Goal: Task Accomplishment & Management: Use online tool/utility

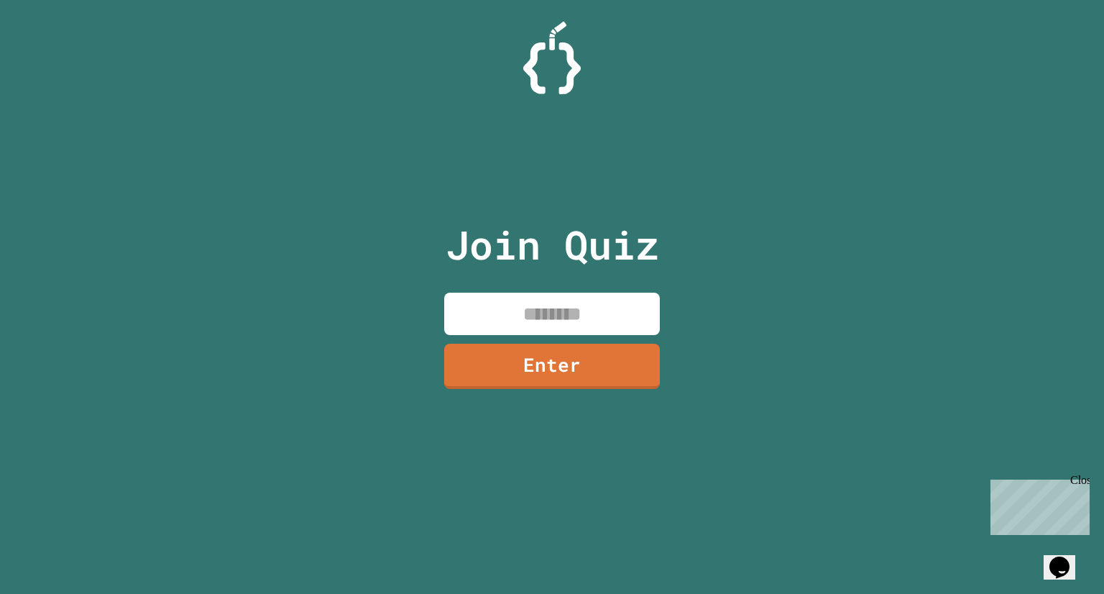
click at [509, 318] on input at bounding box center [552, 314] width 216 height 42
type input "********"
click at [630, 381] on link "Enter" at bounding box center [552, 366] width 216 height 45
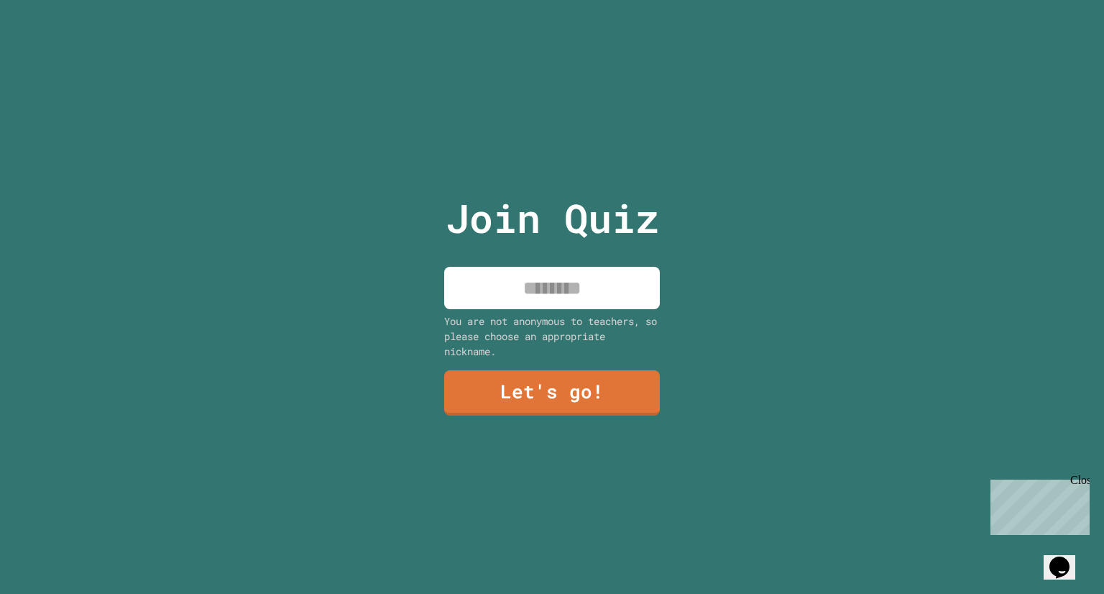
click at [618, 270] on input at bounding box center [552, 288] width 216 height 42
type input "*****"
click at [602, 377] on link "Let's go!" at bounding box center [552, 392] width 216 height 45
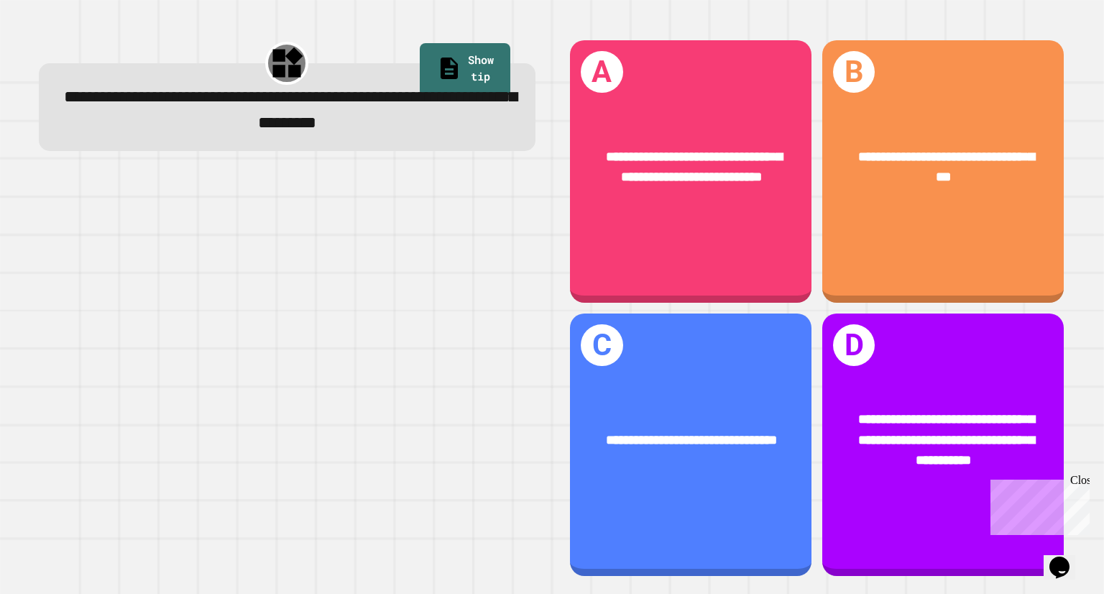
click at [758, 212] on div "**********" at bounding box center [690, 167] width 241 height 93
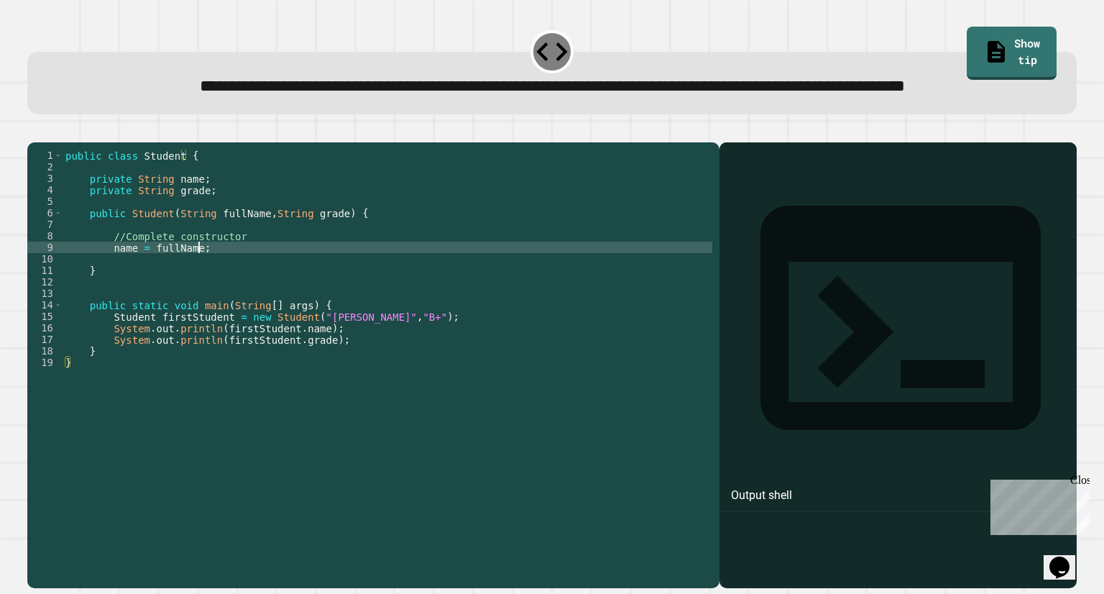
click at [244, 290] on div "public class Student { private String name ; private String grade ; public Stud…" at bounding box center [388, 333] width 650 height 368
type textarea "**********"
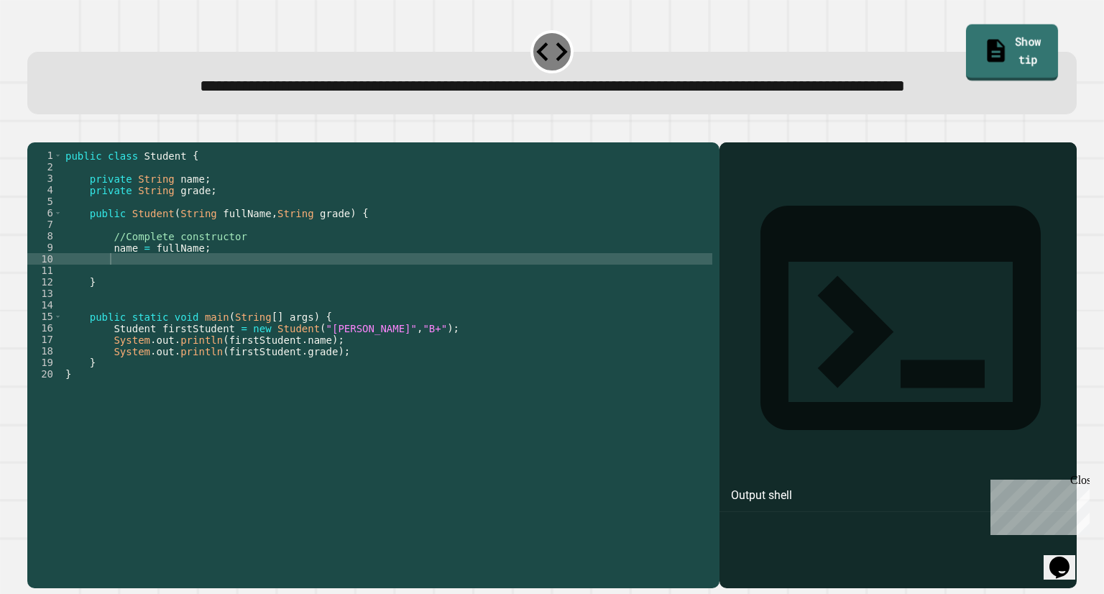
click at [992, 54] on link "Show tip" at bounding box center [1011, 52] width 92 height 56
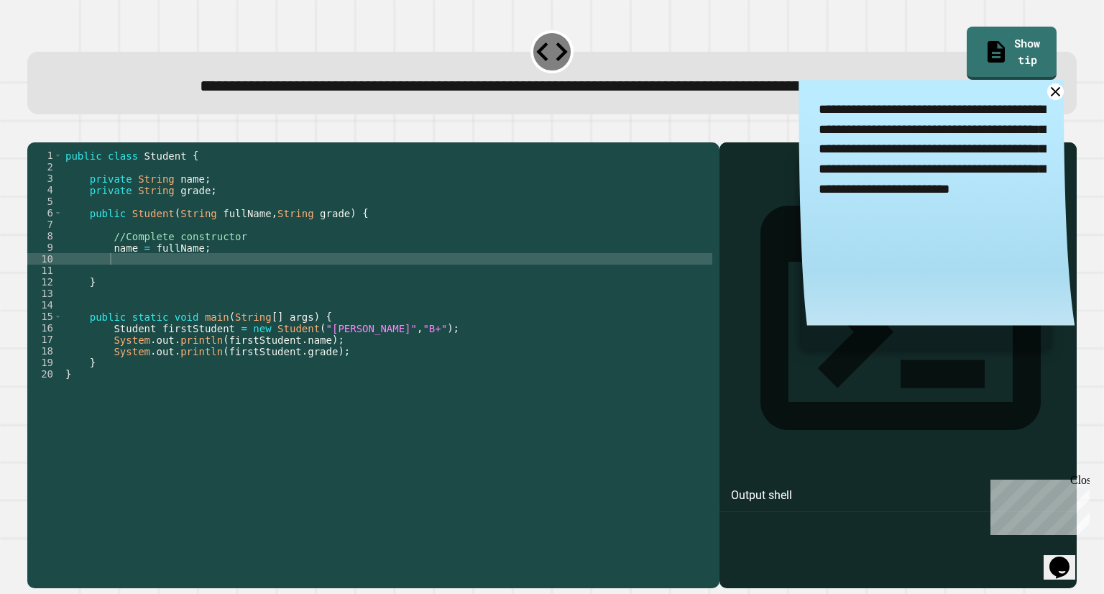
click at [291, 313] on div "public class Student { private String name ; private String grade ; public Stud…" at bounding box center [388, 333] width 650 height 368
click at [216, 309] on div "public class Student { private String name ; private String grade ; public Stud…" at bounding box center [388, 333] width 650 height 368
click at [34, 131] on icon "button" at bounding box center [34, 131] width 0 height 0
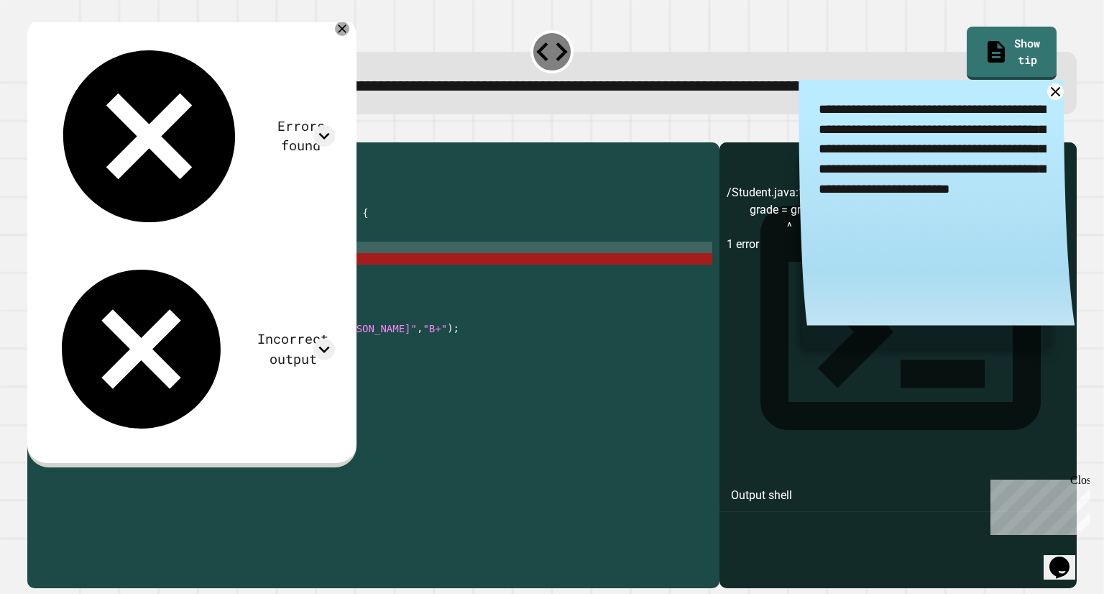
click at [185, 299] on div "public class Student { private String name ; private String grade ; public Stud…" at bounding box center [388, 333] width 650 height 368
click at [188, 308] on div "public class Student { private String name ; private String grade ; public Stud…" at bounding box center [388, 333] width 650 height 368
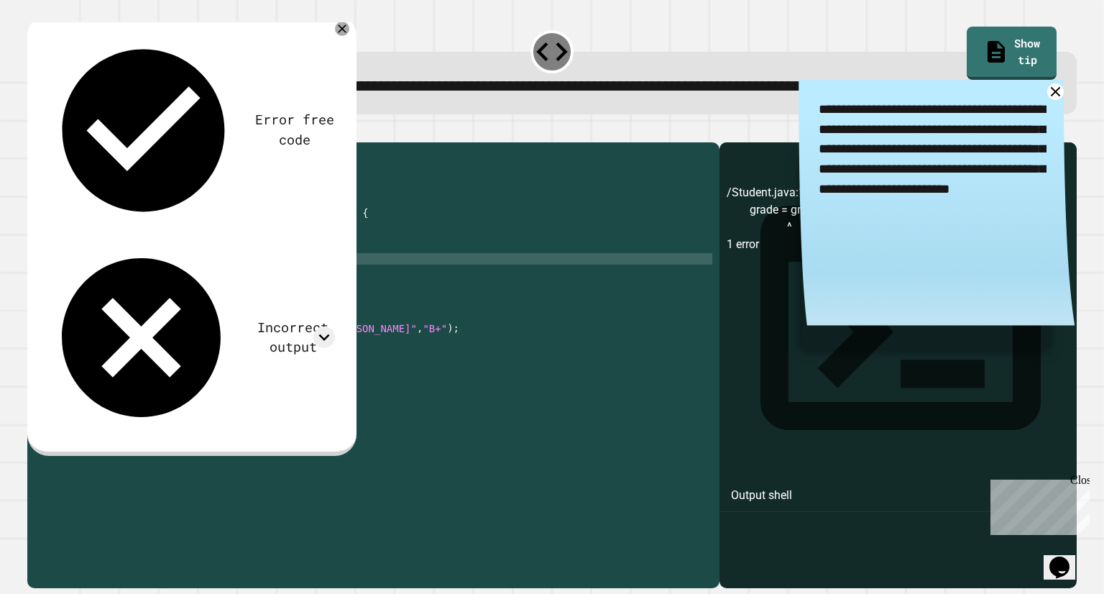
click at [34, 131] on icon "button" at bounding box center [34, 131] width 0 height 0
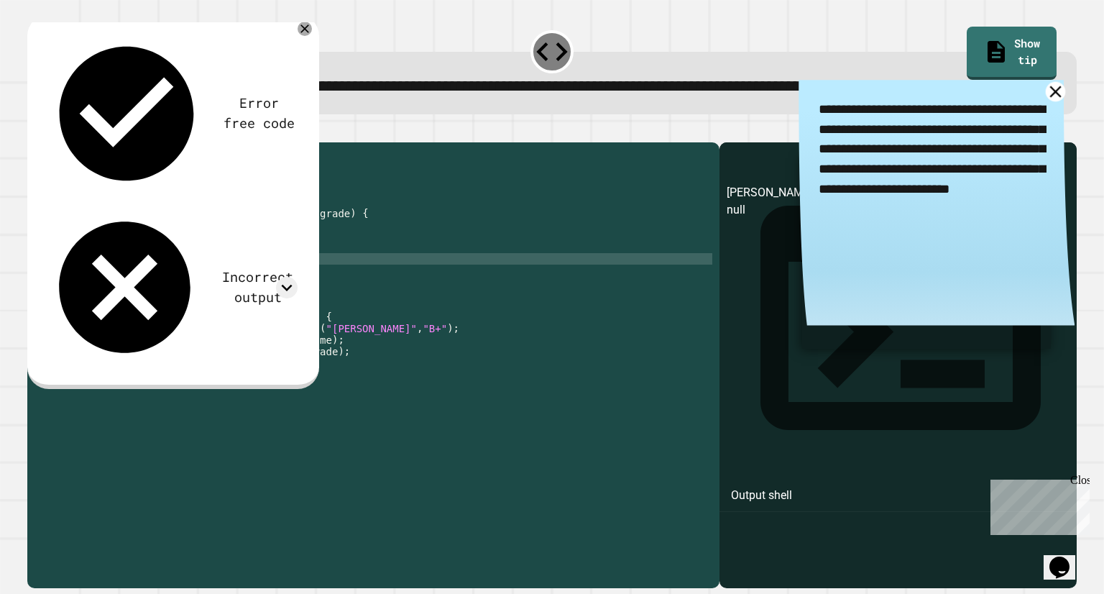
click at [1046, 102] on icon at bounding box center [1056, 92] width 20 height 20
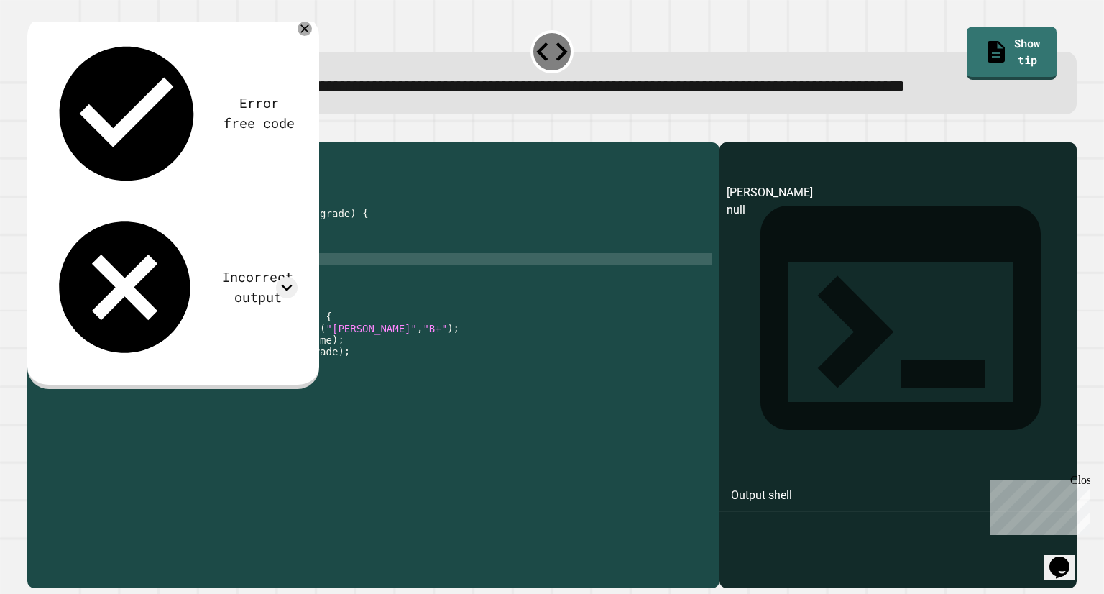
click at [157, 310] on div "public class Student { private String name ; private String grade ; public Stud…" at bounding box center [388, 333] width 650 height 368
click at [34, 131] on button "button" at bounding box center [34, 131] width 0 height 0
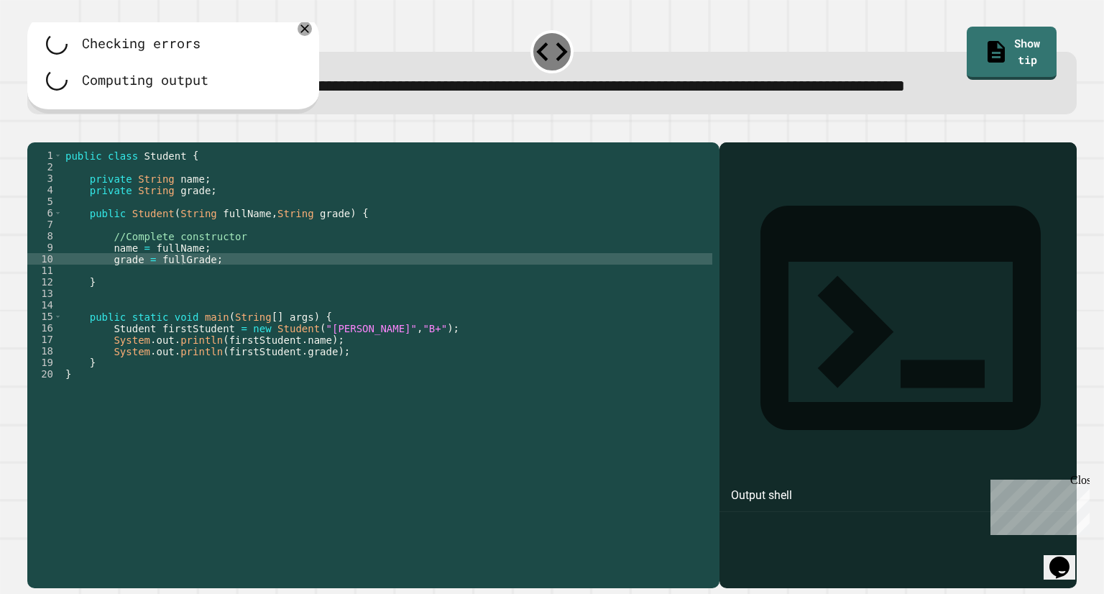
click at [52, 142] on div at bounding box center [551, 133] width 1049 height 17
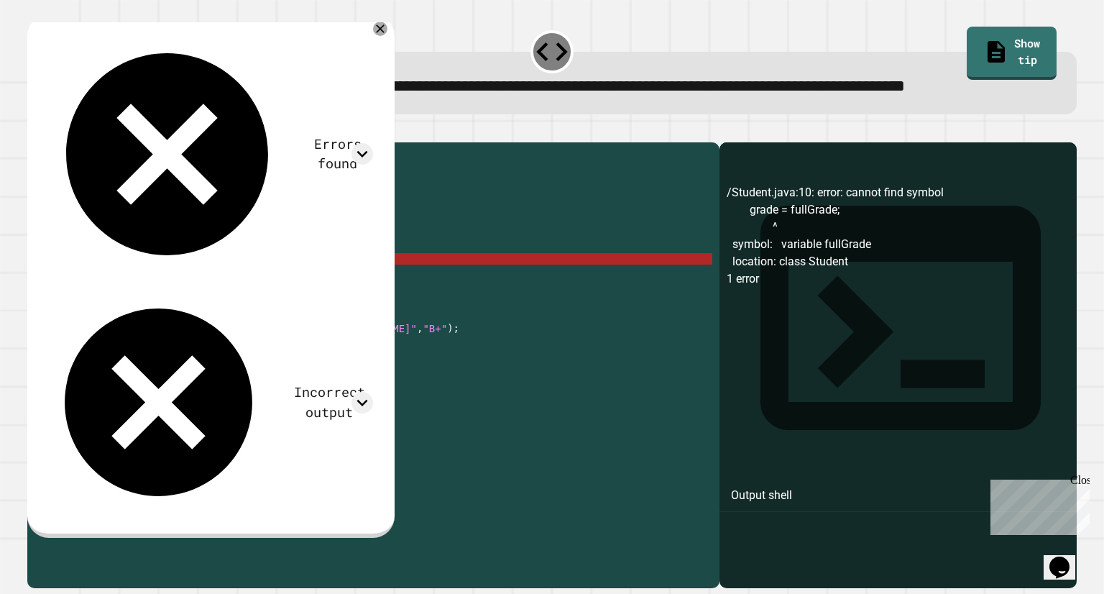
click at [155, 310] on div "public class Student { private String name ; private String grade ; public Stud…" at bounding box center [388, 333] width 650 height 368
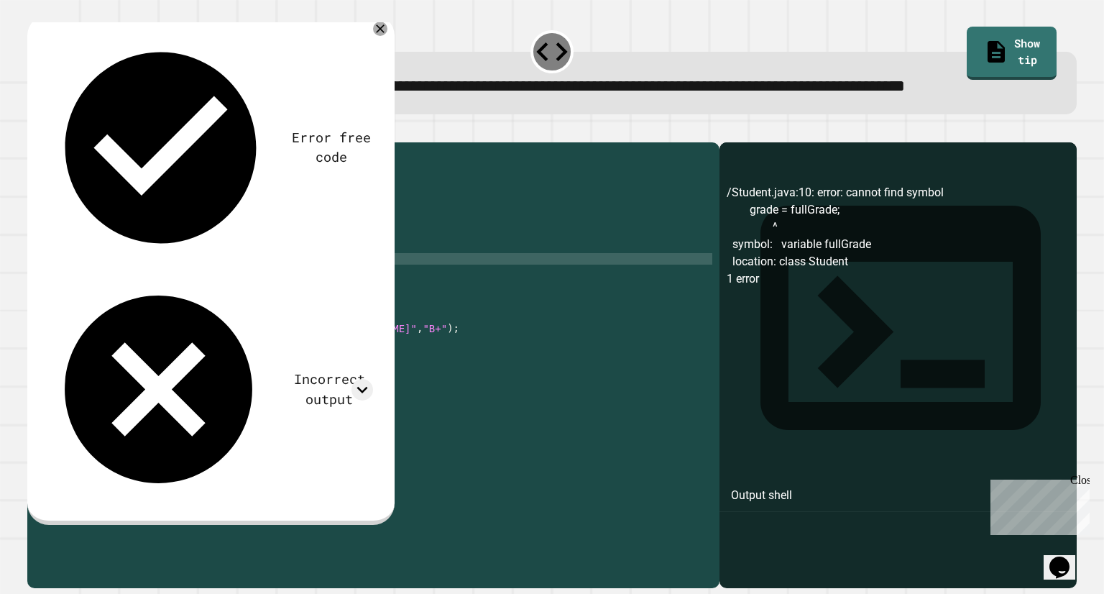
scroll to position [0, 6]
click at [112, 310] on div "public class Student { private String name ; private String grade ; public Stud…" at bounding box center [388, 333] width 650 height 368
type textarea "**********"
click at [34, 131] on button "button" at bounding box center [34, 131] width 0 height 0
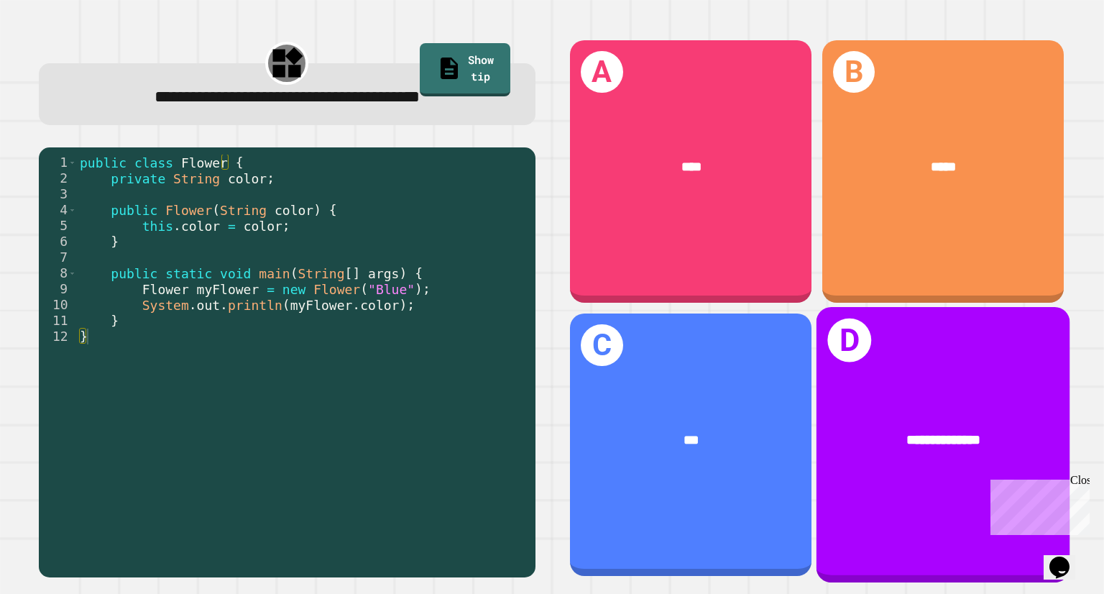
click at [885, 402] on div "**********" at bounding box center [942, 440] width 253 height 76
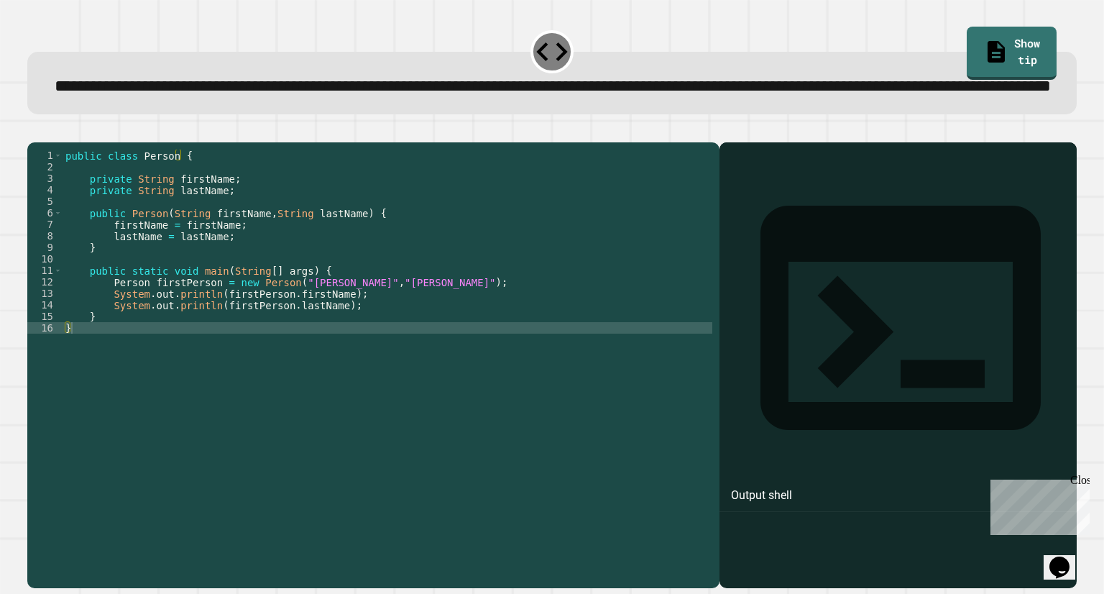
click at [34, 131] on button "button" at bounding box center [34, 131] width 0 height 0
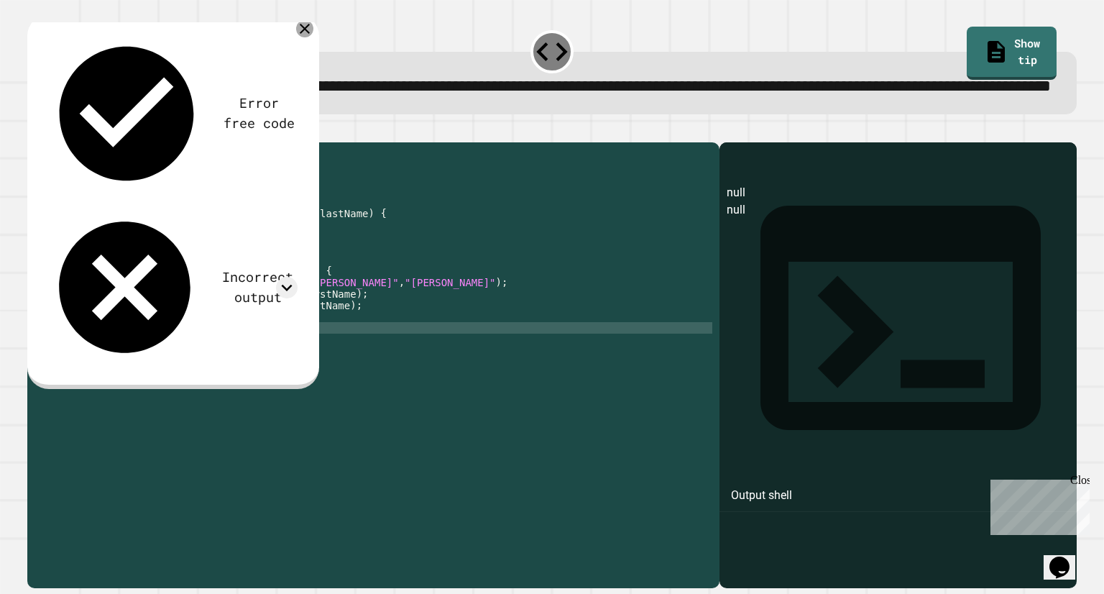
click at [304, 34] on icon at bounding box center [305, 29] width 10 height 10
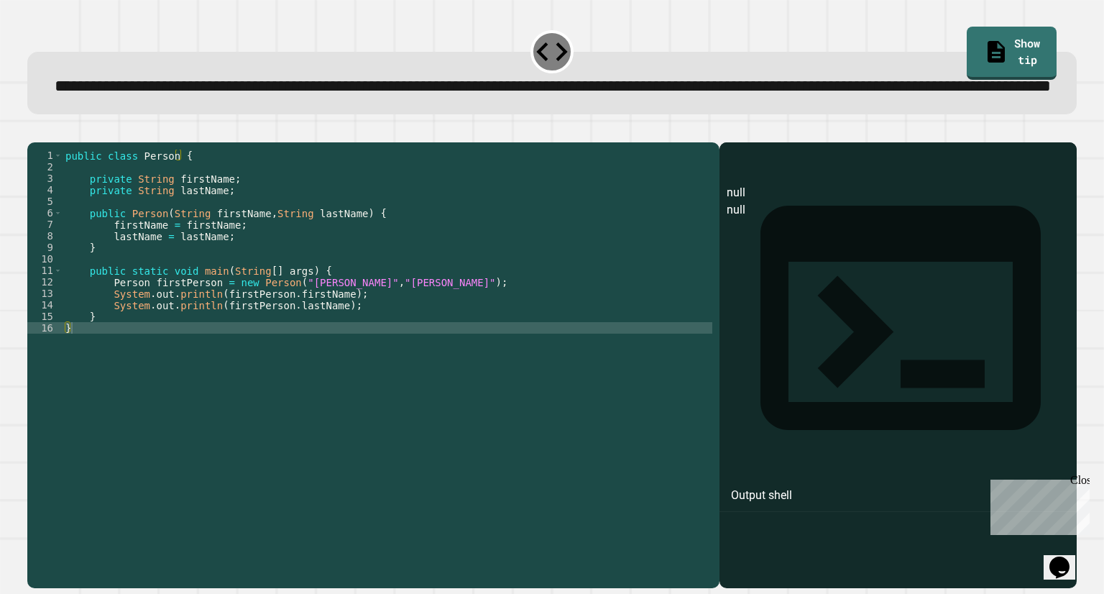
click at [34, 131] on button "button" at bounding box center [34, 131] width 0 height 0
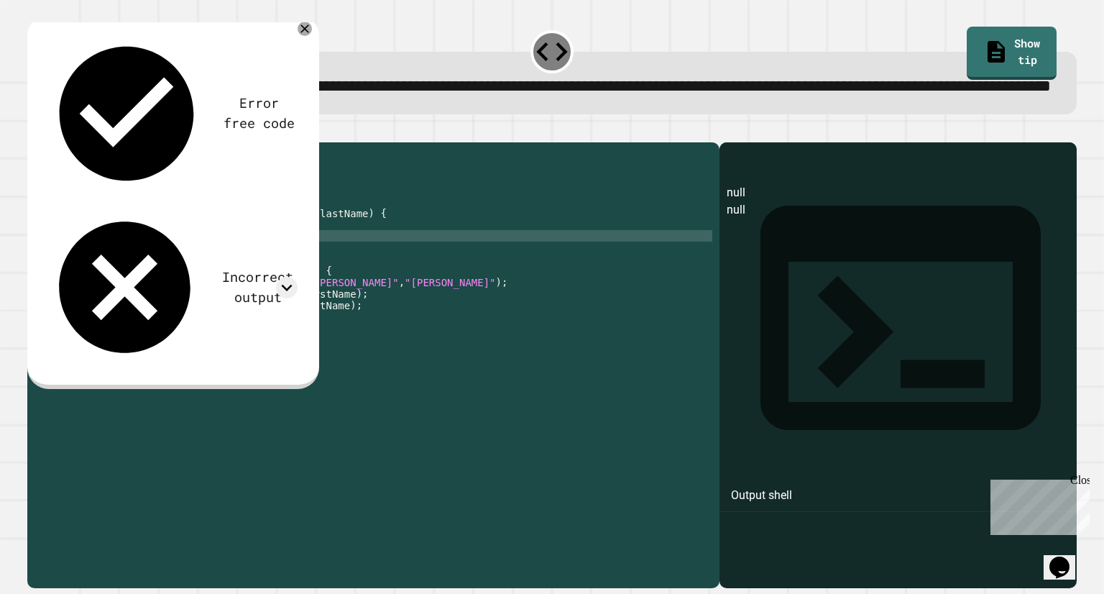
click at [112, 285] on div "public class Person { private String firstName ; private String lastName ; publ…" at bounding box center [388, 333] width 650 height 368
click at [111, 270] on div "public class Person { private String firstName ; private String lastName ; publ…" at bounding box center [388, 333] width 650 height 368
click at [127, 289] on div "public class Person { private String firstName ; private String lastName ; publ…" at bounding box center [388, 333] width 650 height 368
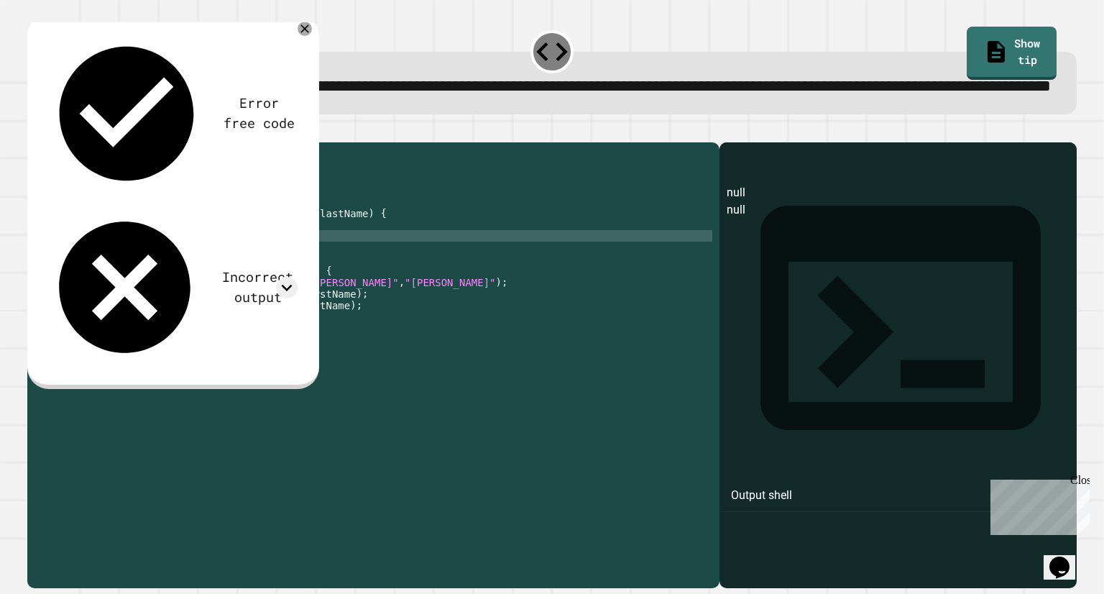
type textarea "**********"
click at [34, 131] on icon "button" at bounding box center [34, 131] width 0 height 0
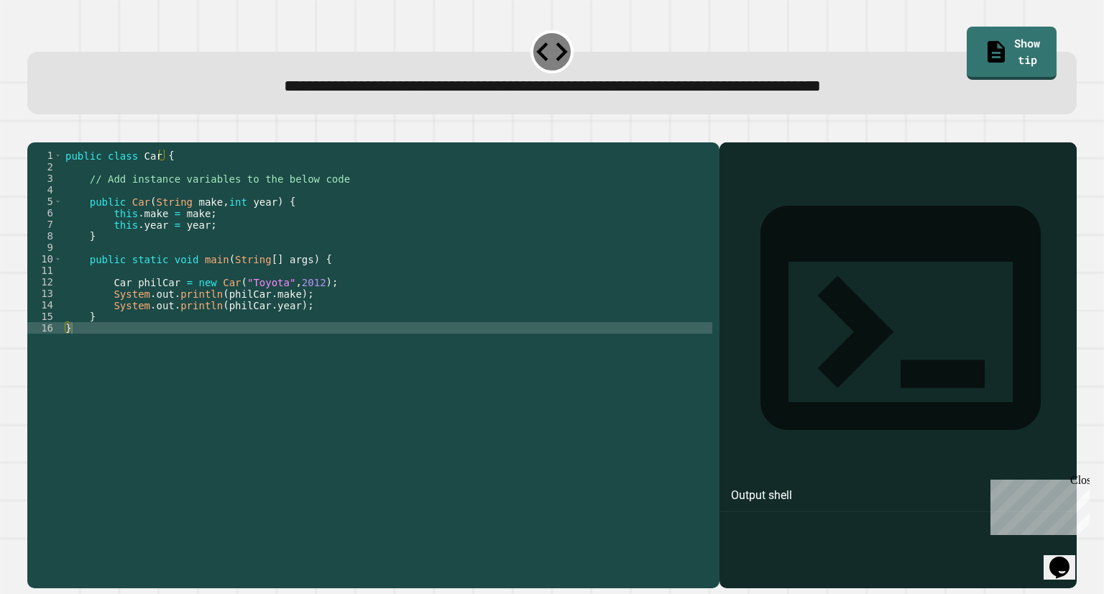
click at [302, 312] on div "public class Car { // Add instance variables to the below code public Car ( Str…" at bounding box center [388, 350] width 650 height 402
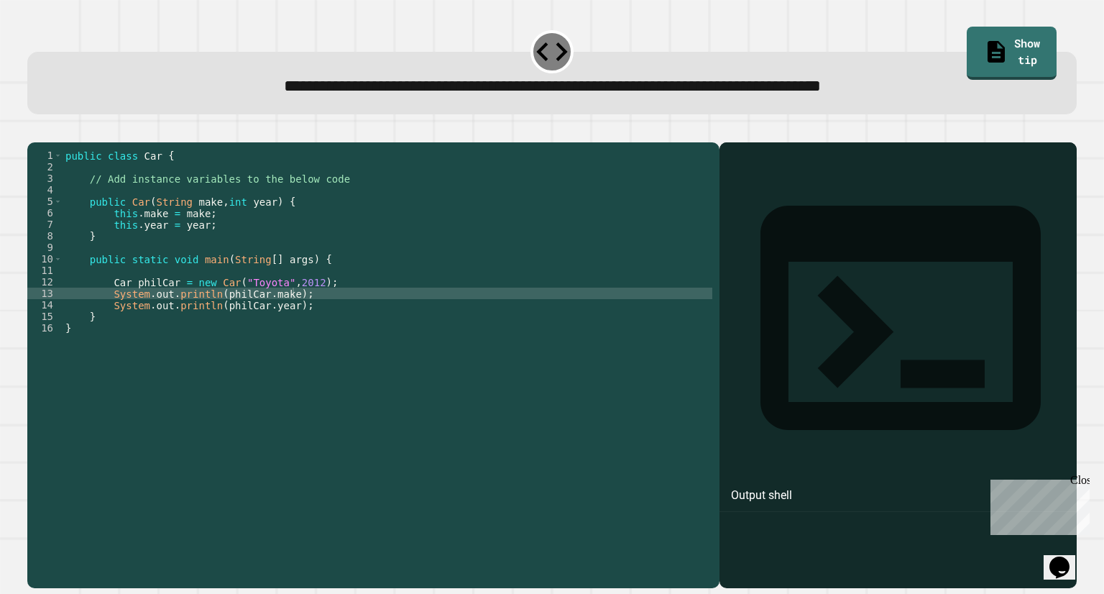
click at [48, 142] on icon "button" at bounding box center [44, 139] width 8 height 10
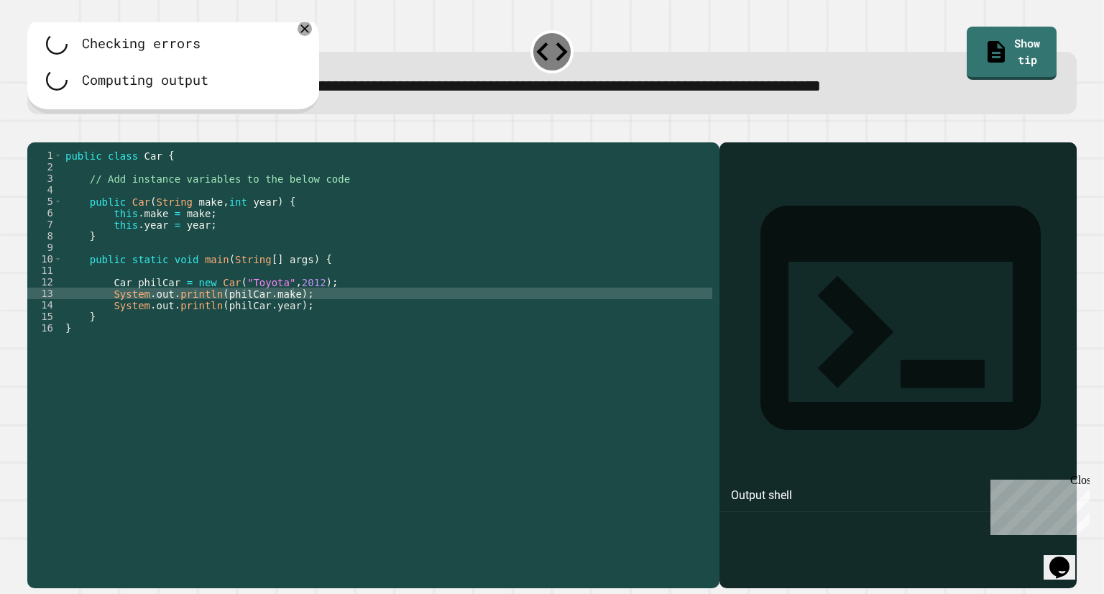
click at [40, 139] on div at bounding box center [551, 133] width 1049 height 17
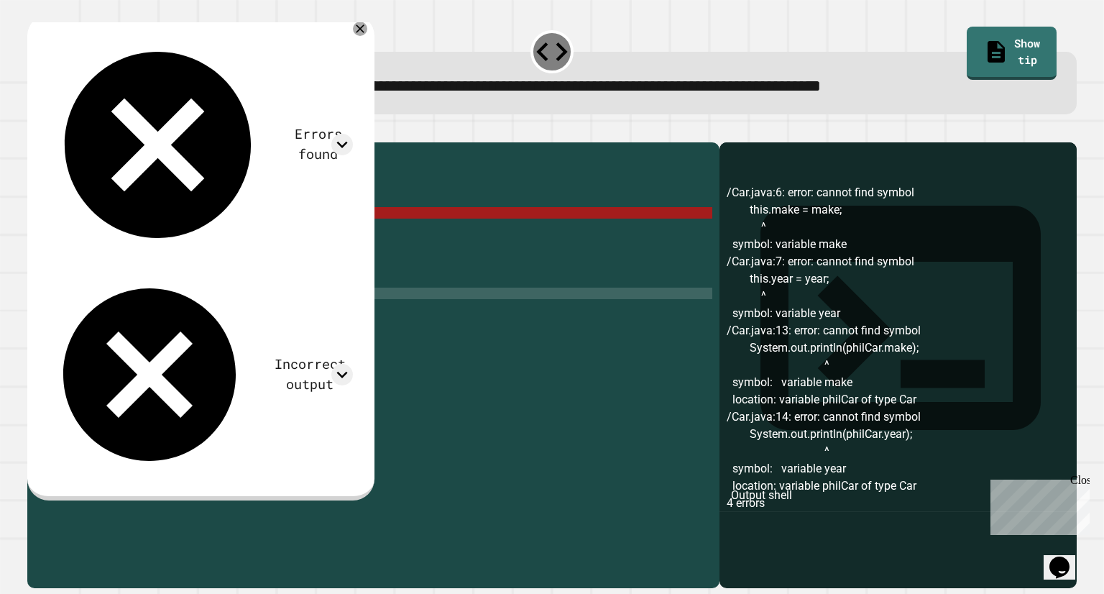
click at [316, 324] on div "public class Car { // Add instance variables to the below code public Car ( Str…" at bounding box center [388, 350] width 650 height 402
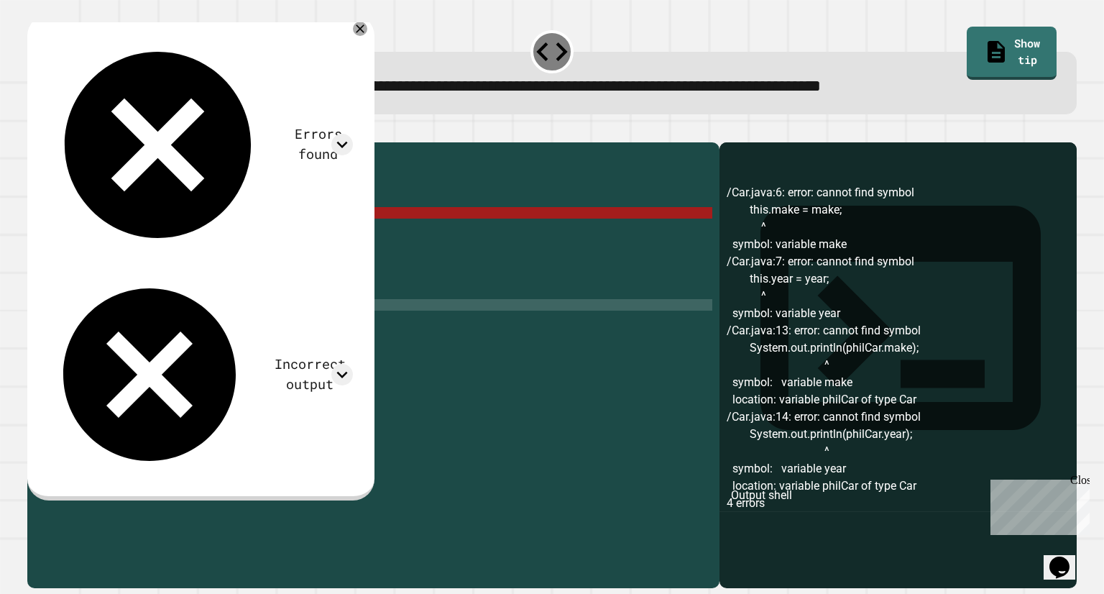
click at [172, 202] on div "public class Car { // Add instance variables to the below code public Car ( Str…" at bounding box center [388, 350] width 650 height 402
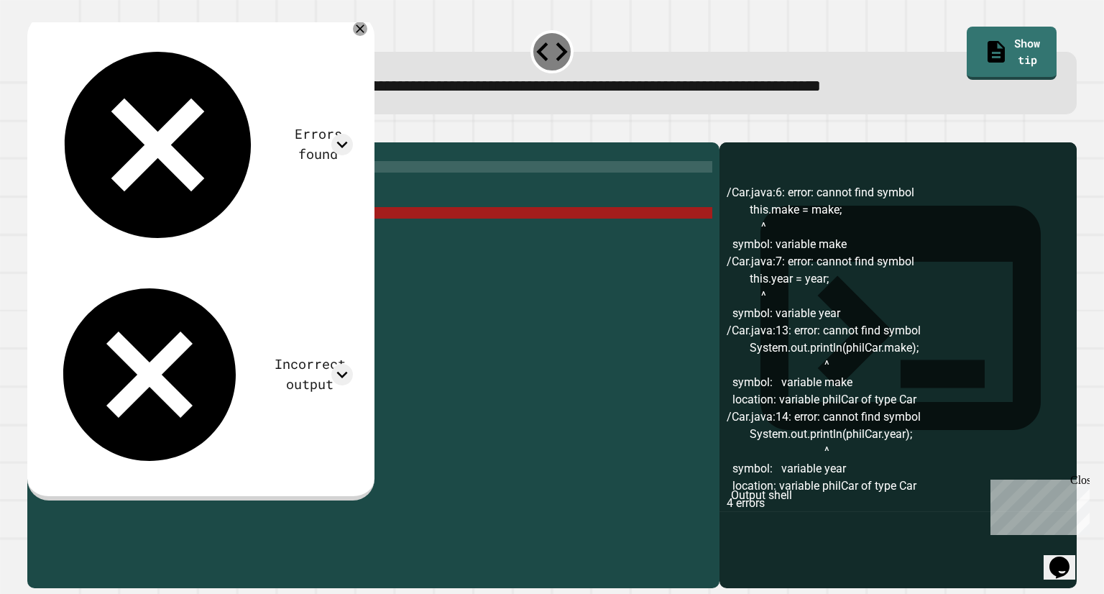
click at [185, 183] on div "public class Car { // Add instance variables to the below code public Car ( Str…" at bounding box center [388, 350] width 650 height 402
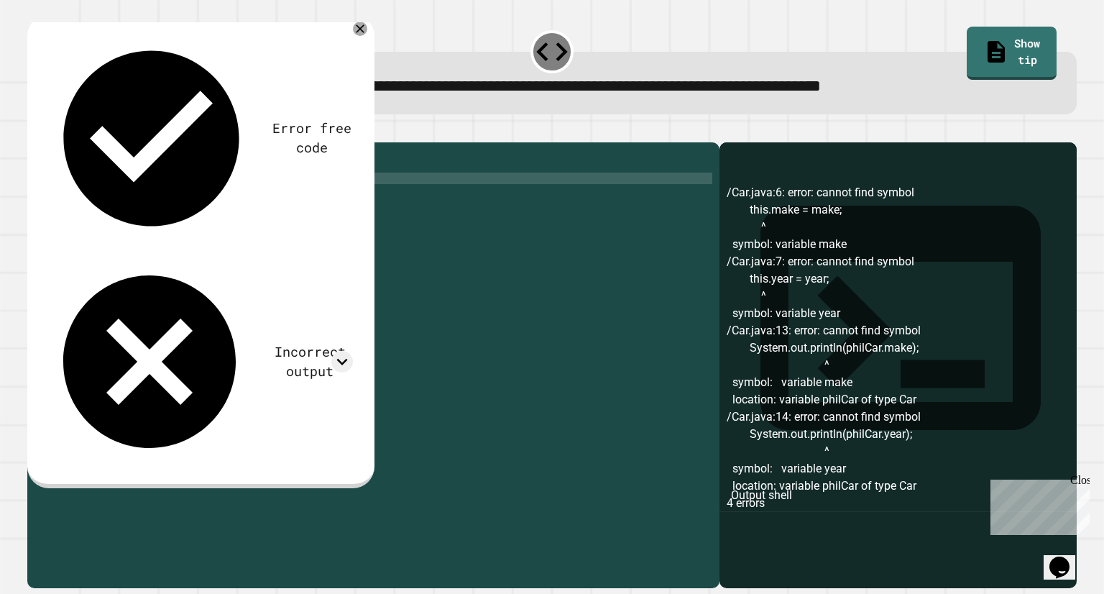
scroll to position [0, 1]
type textarea "**********"
type textarea "*"
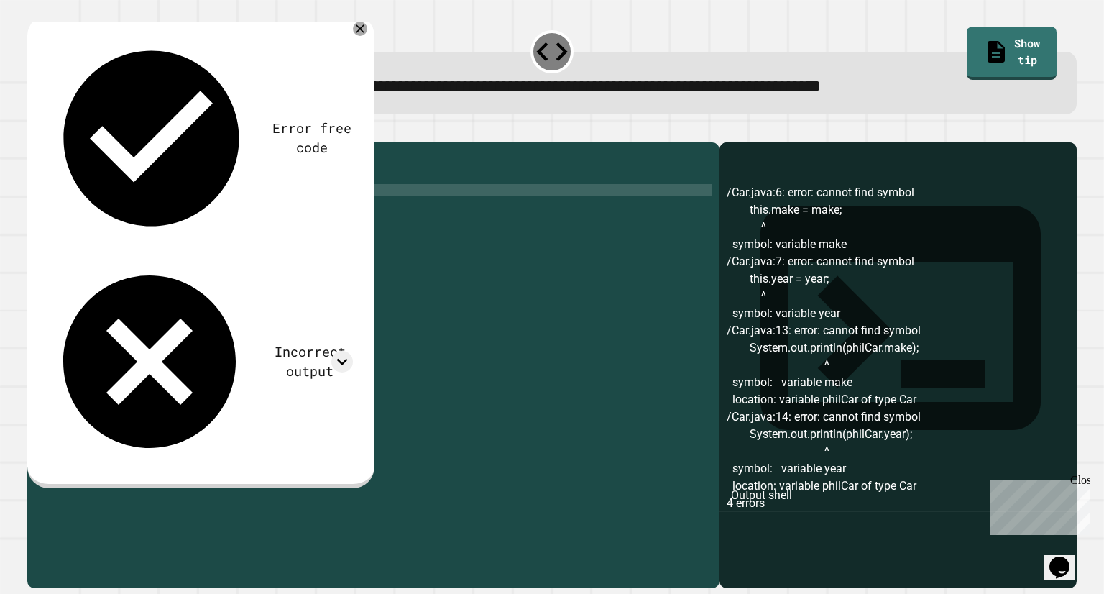
click at [34, 131] on button "button" at bounding box center [34, 131] width 0 height 0
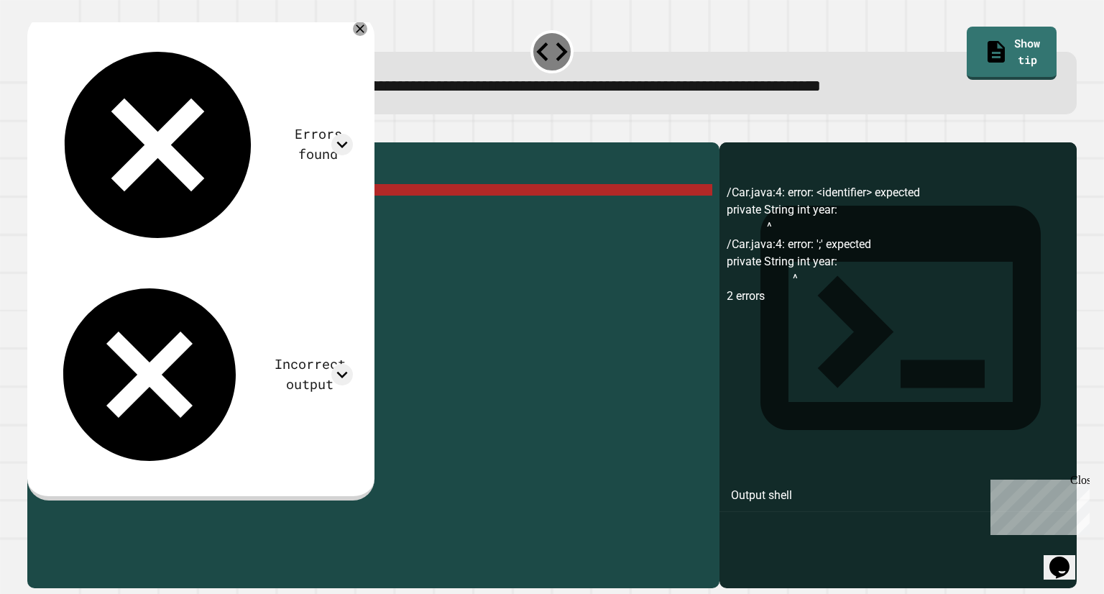
click at [173, 201] on div "public class Car { private String make ; private String int year : // Add insta…" at bounding box center [388, 350] width 650 height 402
click at [213, 195] on div "public class Car { private String make ; private String int year : // Add insta…" at bounding box center [388, 350] width 650 height 402
click at [198, 220] on div "public class Car { private String make ; private String int year : // Add insta…" at bounding box center [388, 350] width 650 height 402
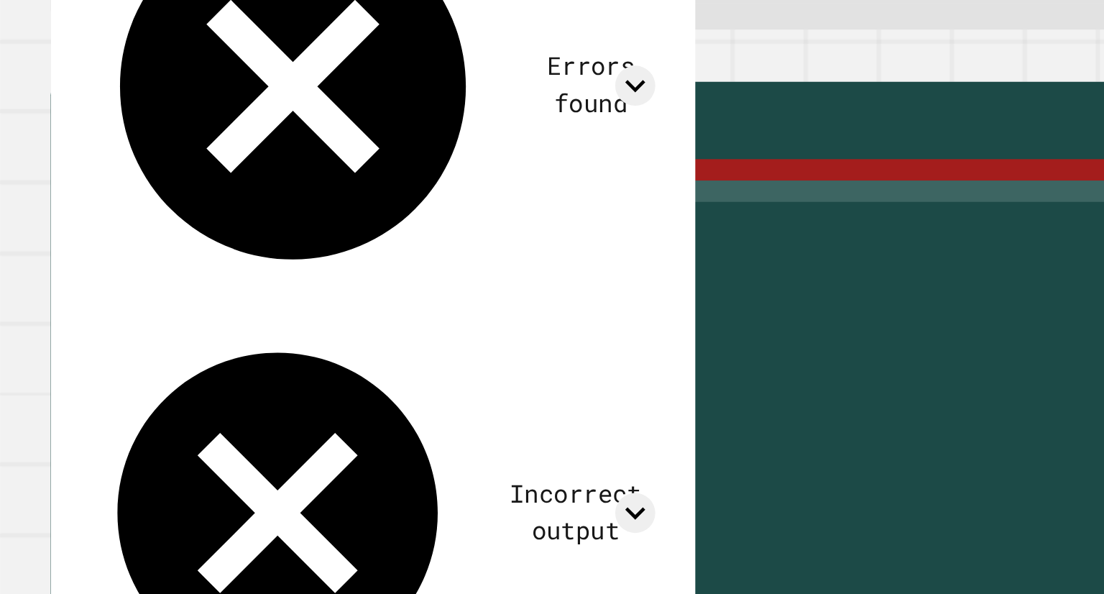
click at [167, 213] on div "public class Car { private String make ; private String int year : // Add insta…" at bounding box center [388, 350] width 650 height 402
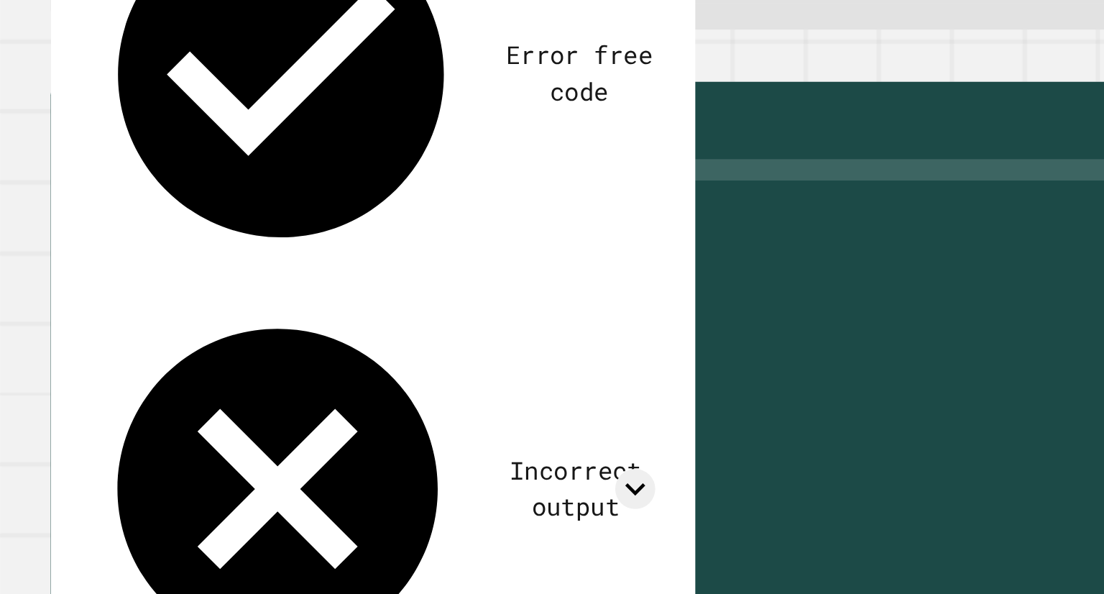
scroll to position [0, 6]
click at [34, 131] on icon "button" at bounding box center [34, 131] width 0 height 0
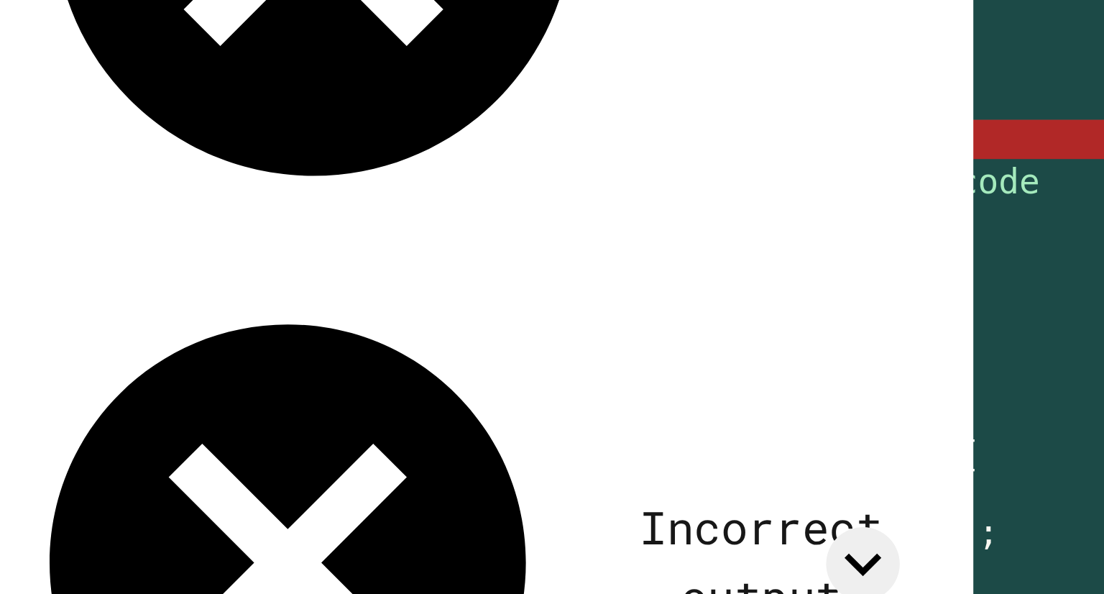
click at [160, 212] on div "public class Car { private String make ; private int year : // Add instance var…" at bounding box center [388, 350] width 650 height 402
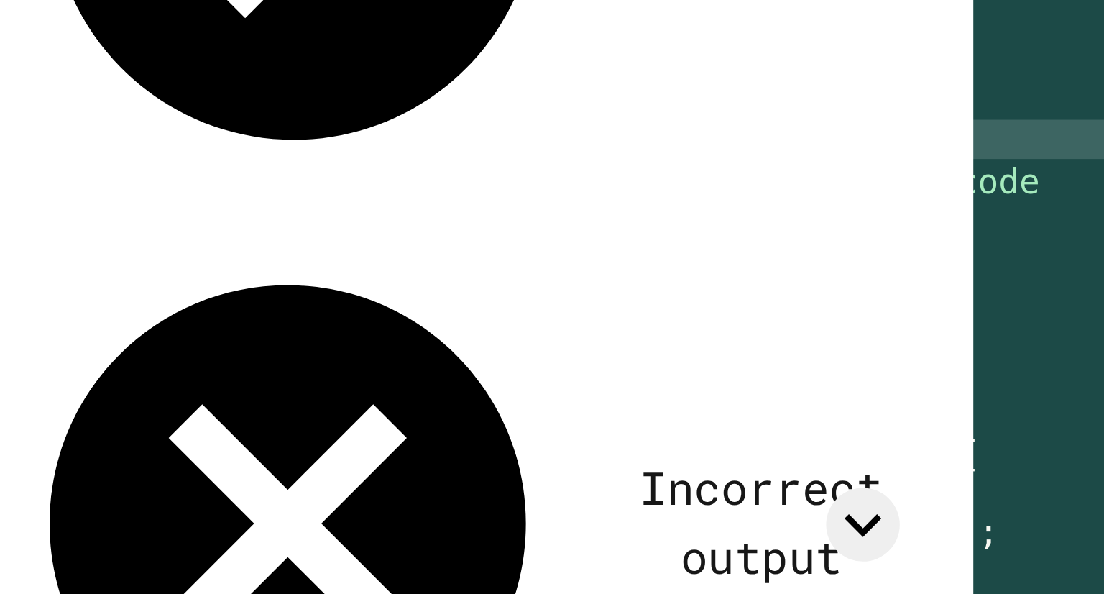
type textarea "**********"
click at [34, 131] on button "button" at bounding box center [34, 131] width 0 height 0
